Goal: Find specific page/section: Find specific page/section

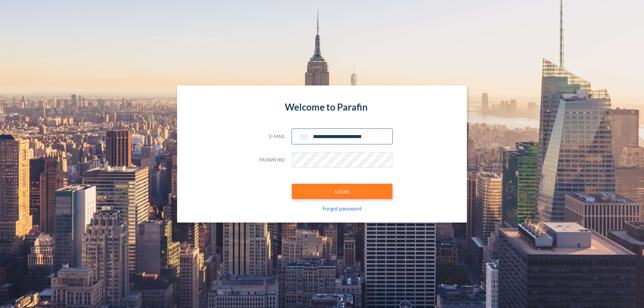
type input "**********"
click at [342, 192] on button "LOGIN" at bounding box center [342, 191] width 101 height 15
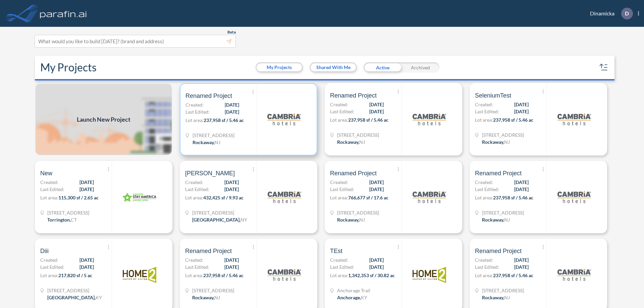
scroll to position [2, 0]
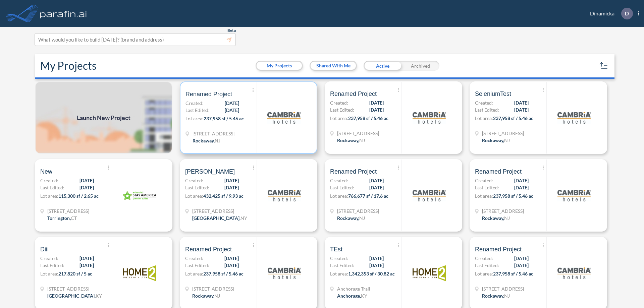
click at [247, 118] on p "Lot area: 237,958 sf / 5.46 ac" at bounding box center [220, 120] width 71 height 10
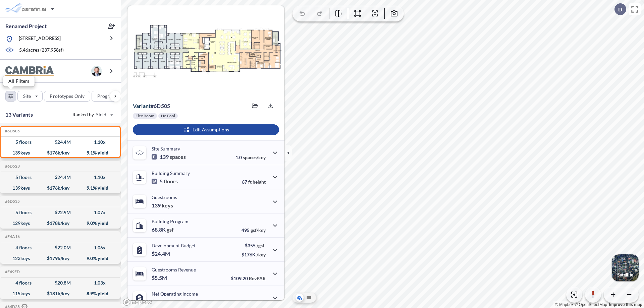
click at [11, 96] on div "button" at bounding box center [11, 96] width 10 height 10
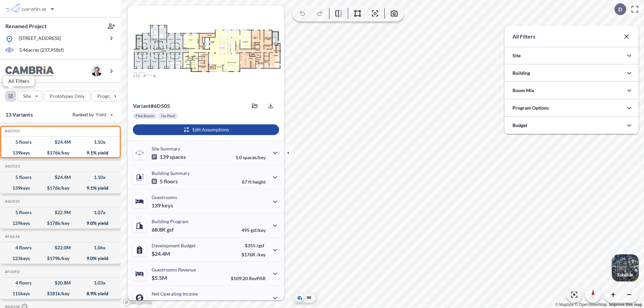
scroll to position [335429, 335294]
click at [629, 73] on icon "button" at bounding box center [629, 73] width 8 height 8
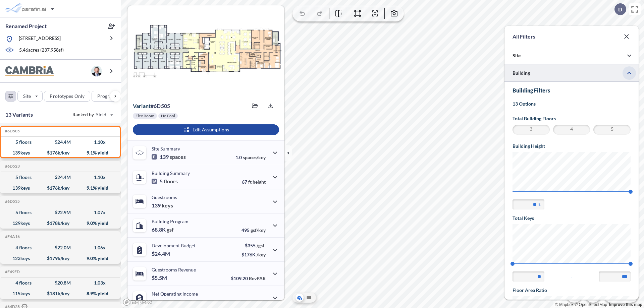
scroll to position [117, 0]
